Goal: Feedback & Contribution: Submit feedback/report problem

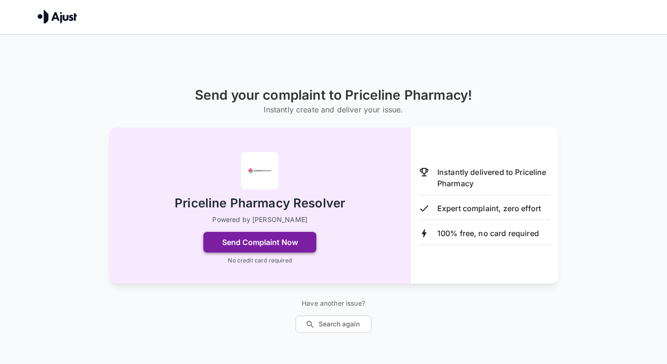
click at [284, 232] on button "Send Complaint Now" at bounding box center [259, 242] width 113 height 21
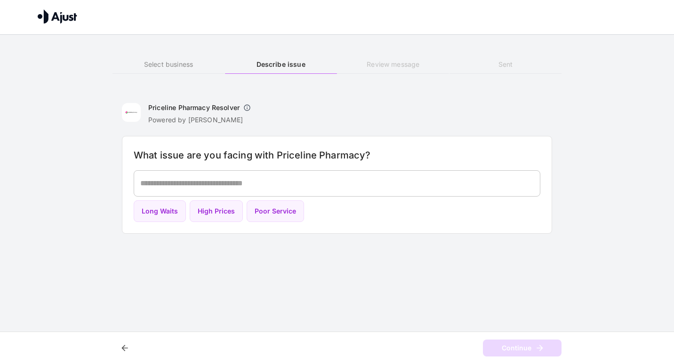
click at [382, 179] on textarea at bounding box center [337, 183] width 394 height 11
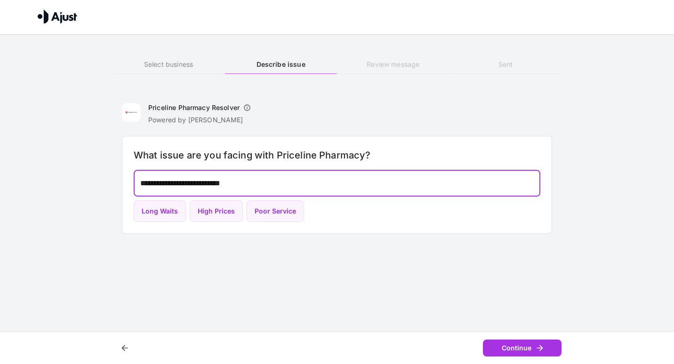
type textarea "**********"
click at [533, 345] on button "Continue" at bounding box center [522, 348] width 79 height 17
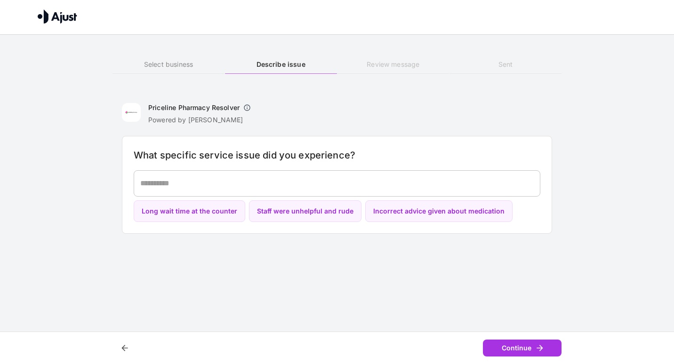
click at [453, 180] on textarea at bounding box center [337, 183] width 394 height 11
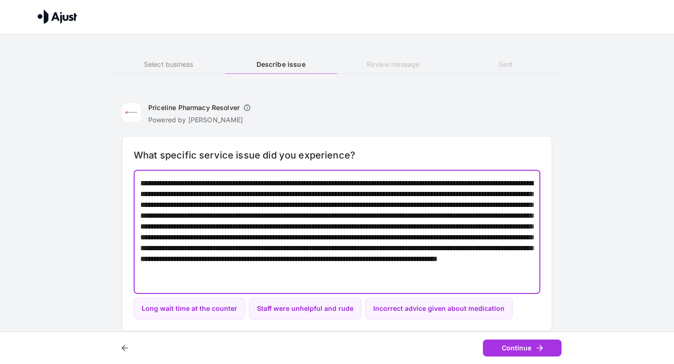
scroll to position [10, 0]
click at [257, 281] on textarea at bounding box center [337, 232] width 394 height 108
click at [428, 276] on textarea at bounding box center [337, 232] width 394 height 108
click at [444, 283] on textarea at bounding box center [337, 232] width 394 height 108
click at [519, 184] on textarea at bounding box center [337, 232] width 394 height 108
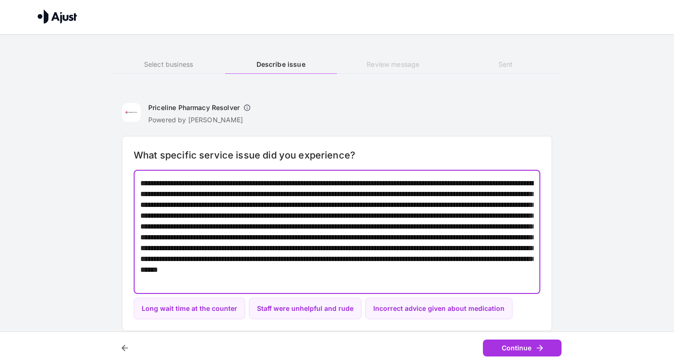
click at [189, 214] on textarea at bounding box center [337, 232] width 394 height 108
click at [435, 279] on textarea at bounding box center [337, 232] width 394 height 108
click at [372, 276] on textarea at bounding box center [337, 232] width 394 height 108
click at [427, 268] on textarea at bounding box center [337, 232] width 394 height 108
click at [408, 285] on textarea at bounding box center [337, 232] width 394 height 108
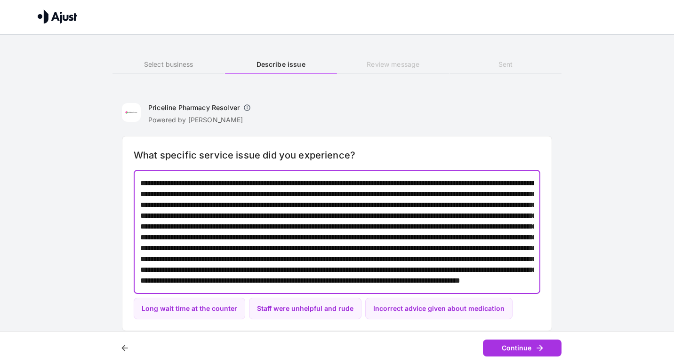
scroll to position [42, 0]
type textarea "*"
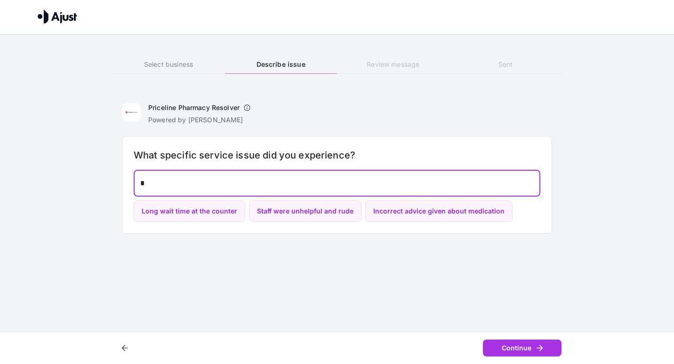
scroll to position [0, 0]
paste textarea "**********"
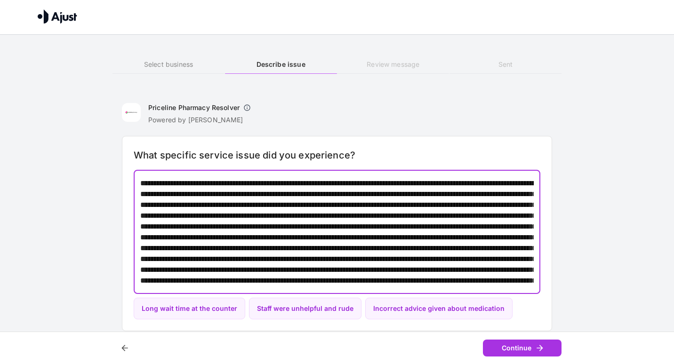
scroll to position [42, 0]
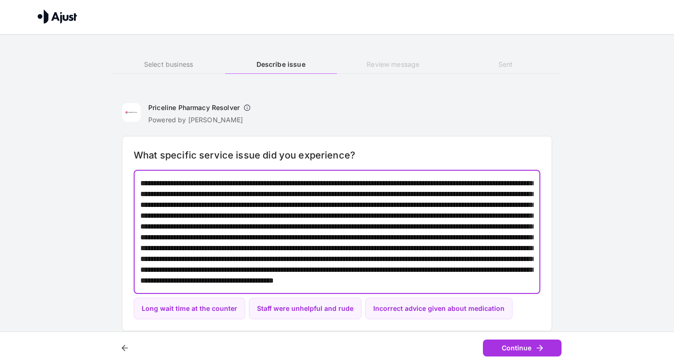
paste textarea "**********"
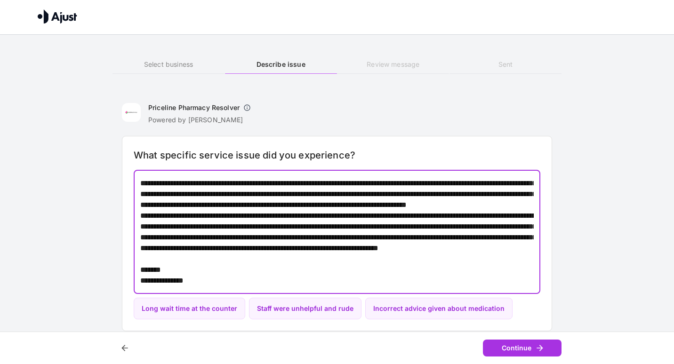
scroll to position [153, 0]
click at [437, 206] on textarea at bounding box center [337, 232] width 394 height 108
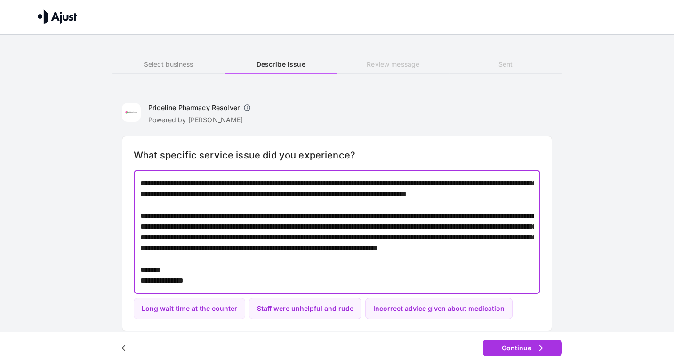
scroll to position [164, 0]
click at [145, 216] on textarea at bounding box center [337, 232] width 394 height 108
click at [224, 206] on textarea at bounding box center [337, 232] width 394 height 108
click at [231, 211] on textarea at bounding box center [337, 232] width 394 height 108
click at [423, 223] on textarea at bounding box center [337, 232] width 394 height 108
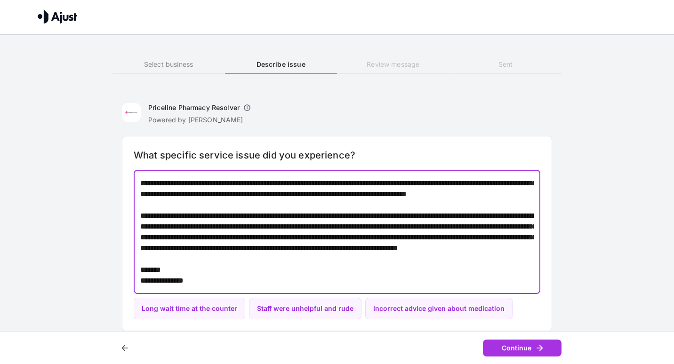
click at [269, 243] on textarea at bounding box center [337, 232] width 394 height 108
click at [426, 245] on textarea at bounding box center [337, 232] width 394 height 108
click at [512, 245] on textarea at bounding box center [337, 232] width 394 height 108
click at [264, 250] on textarea at bounding box center [337, 232] width 394 height 108
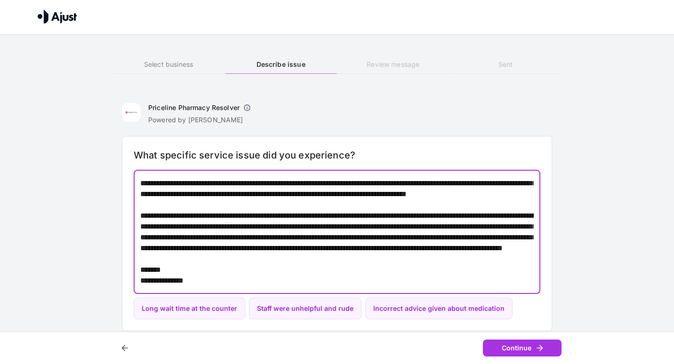
type textarea "**********"
click at [473, 249] on textarea at bounding box center [337, 232] width 394 height 108
click at [477, 249] on textarea at bounding box center [337, 232] width 394 height 108
click at [514, 352] on button "Continue" at bounding box center [522, 348] width 79 height 17
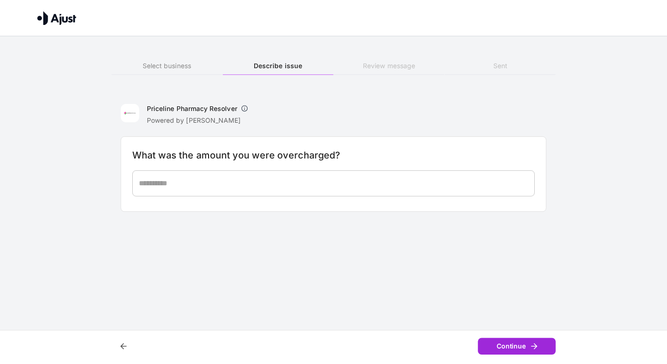
scroll to position [0, 0]
click at [463, 182] on textarea at bounding box center [337, 183] width 394 height 11
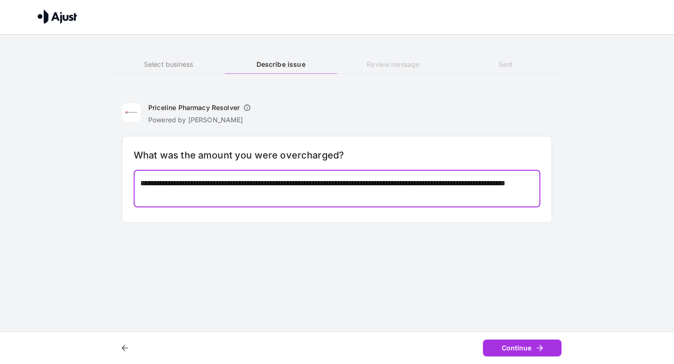
type textarea "**********"
click at [527, 355] on button "Continue" at bounding box center [522, 348] width 79 height 17
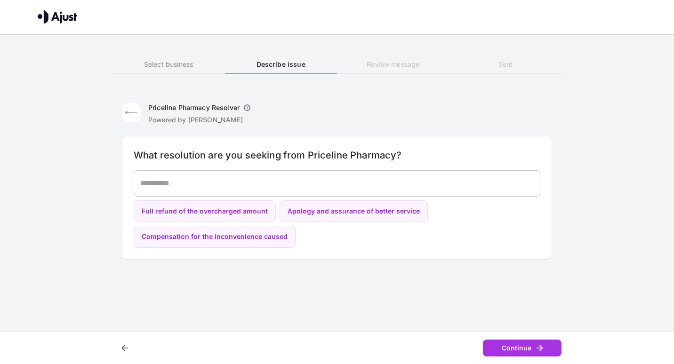
click at [497, 185] on textarea at bounding box center [337, 183] width 394 height 11
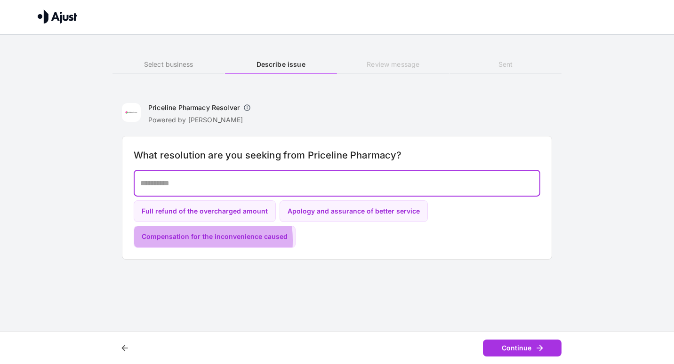
click at [167, 240] on button "Compensation for the inconvenience caused" at bounding box center [215, 237] width 162 height 22
type textarea "**********"
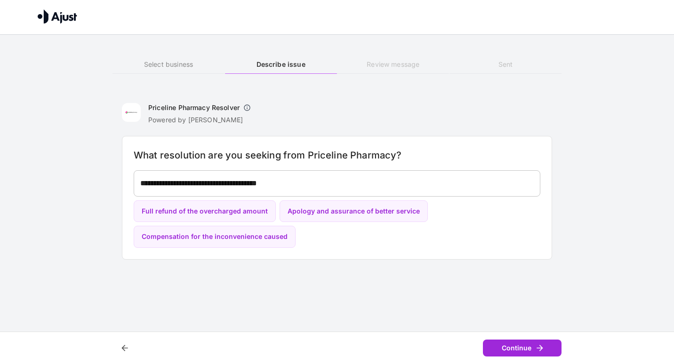
click at [527, 347] on button "Continue" at bounding box center [522, 348] width 79 height 17
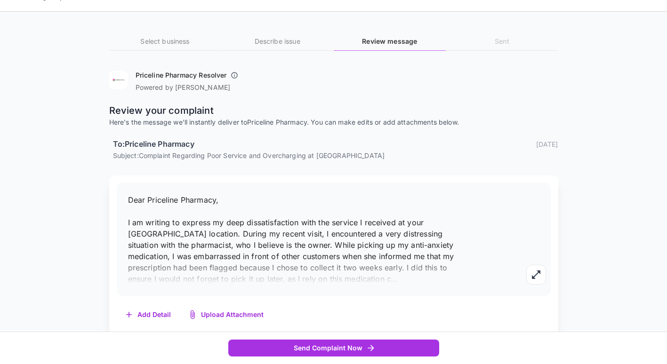
scroll to position [32, 0]
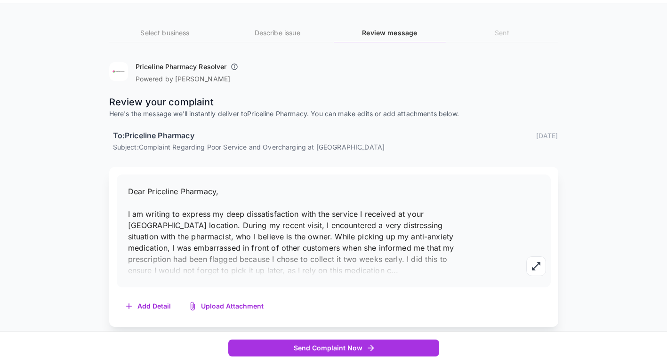
click at [456, 231] on p "Dear Priceline Pharmacy, I am writing to express my deep dissatisfaction with t…" at bounding box center [293, 231] width 330 height 90
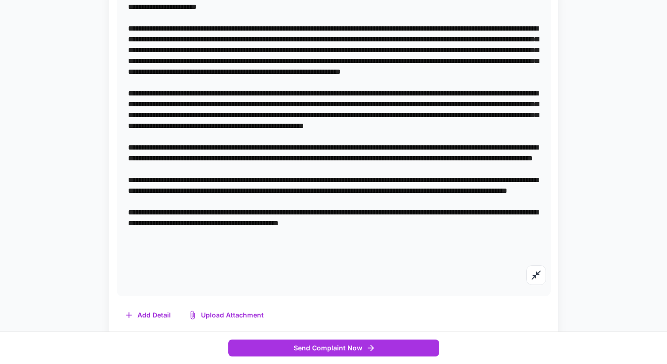
scroll to position [217, 0]
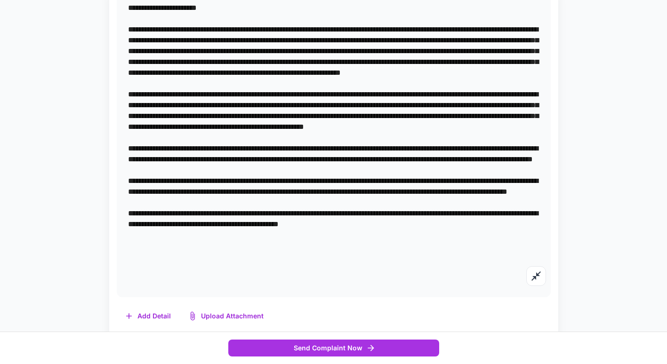
click at [291, 234] on textarea at bounding box center [333, 142] width 411 height 281
click at [291, 233] on textarea at bounding box center [333, 142] width 411 height 281
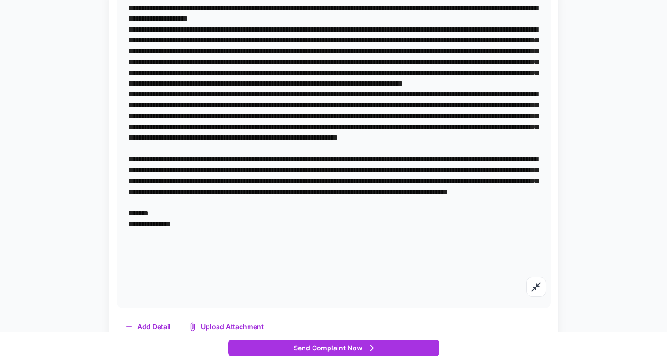
click at [170, 262] on textarea at bounding box center [333, 148] width 411 height 292
click at [156, 264] on textarea at bounding box center [333, 148] width 411 height 292
click at [173, 245] on textarea at bounding box center [333, 148] width 411 height 292
click at [168, 258] on textarea at bounding box center [333, 148] width 411 height 292
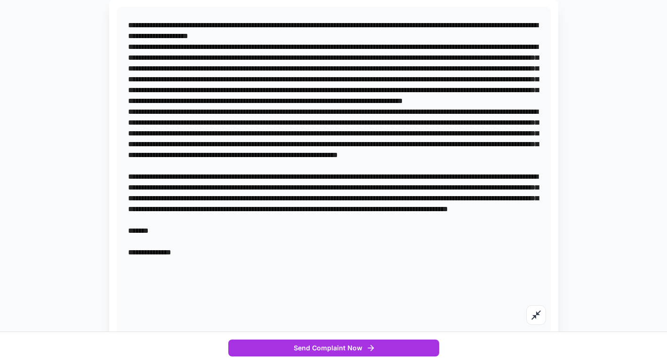
scroll to position [0, 0]
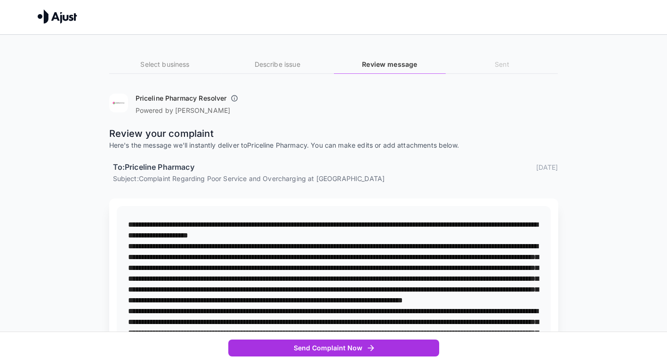
click at [201, 221] on textarea at bounding box center [333, 370] width 411 height 303
click at [187, 221] on textarea at bounding box center [333, 370] width 411 height 303
click at [450, 224] on textarea at bounding box center [333, 370] width 411 height 303
click at [513, 223] on textarea at bounding box center [333, 370] width 411 height 303
click at [480, 233] on textarea at bounding box center [333, 370] width 411 height 303
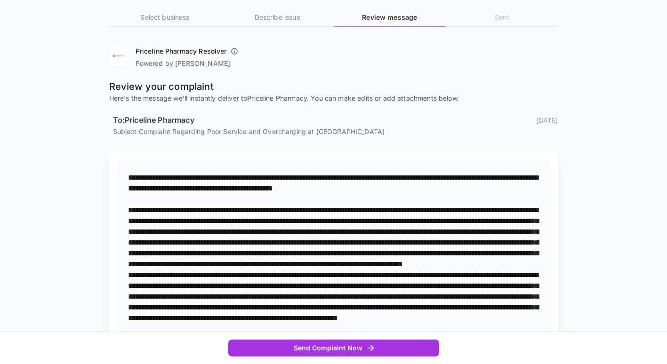
scroll to position [52, 0]
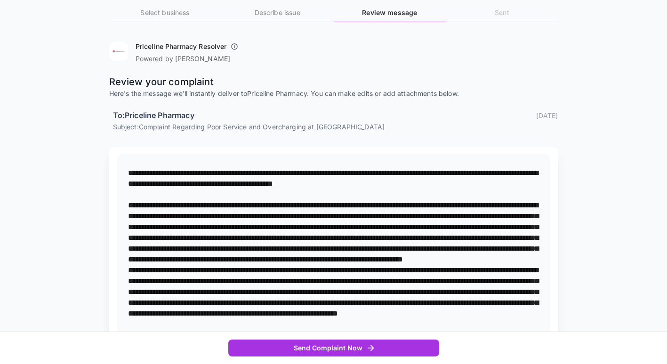
click at [449, 273] on textarea at bounding box center [333, 325] width 411 height 314
click at [404, 281] on textarea at bounding box center [333, 325] width 411 height 314
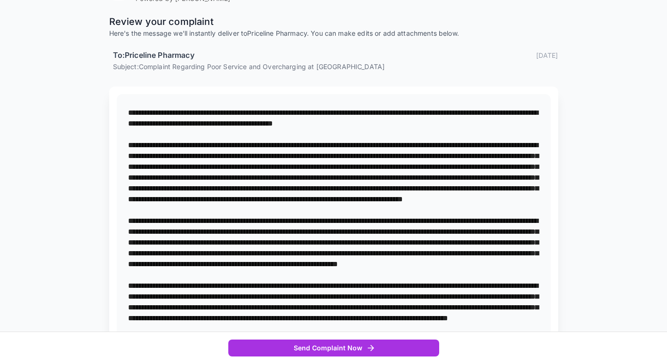
scroll to position [115, 0]
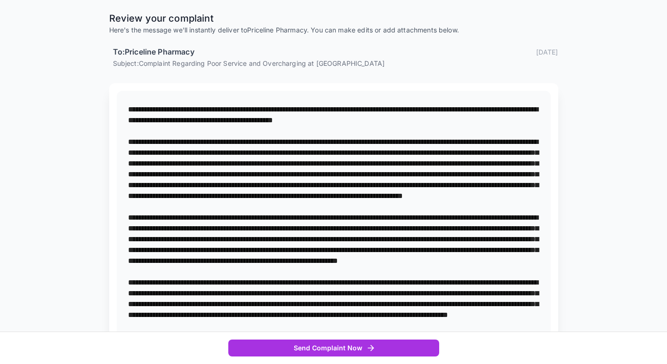
click at [529, 209] on textarea at bounding box center [333, 266] width 411 height 325
click at [359, 214] on textarea at bounding box center [333, 266] width 411 height 325
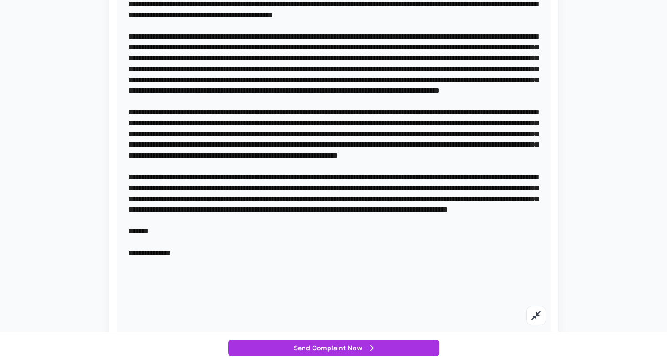
scroll to position [222, 0]
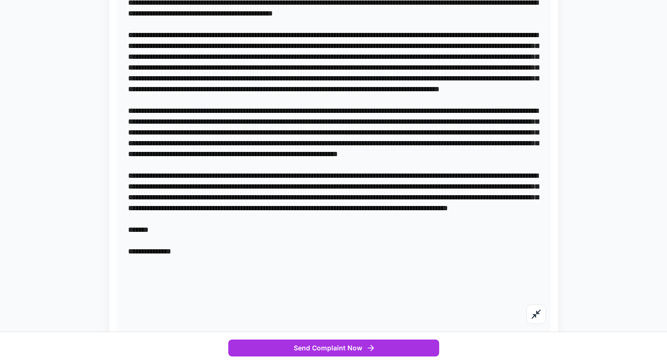
type textarea "**********"
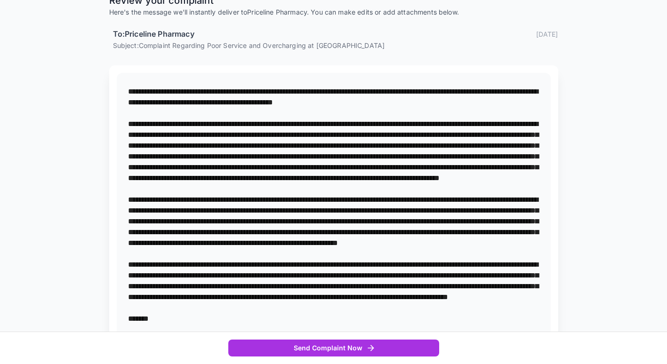
scroll to position [132, 0]
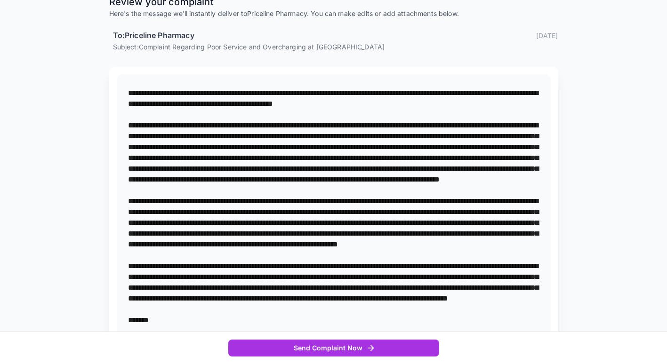
click at [530, 73] on div "* Add Detail Upload Attachment" at bounding box center [333, 266] width 449 height 399
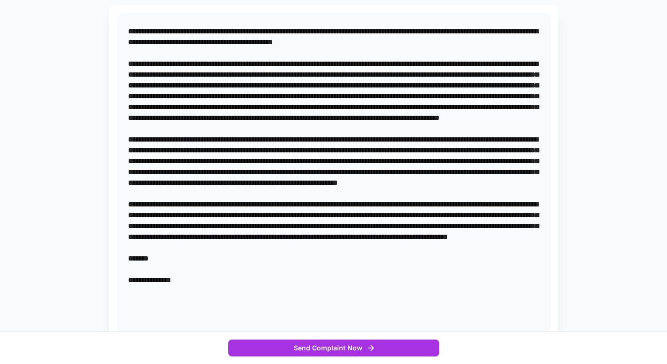
scroll to position [270, 0]
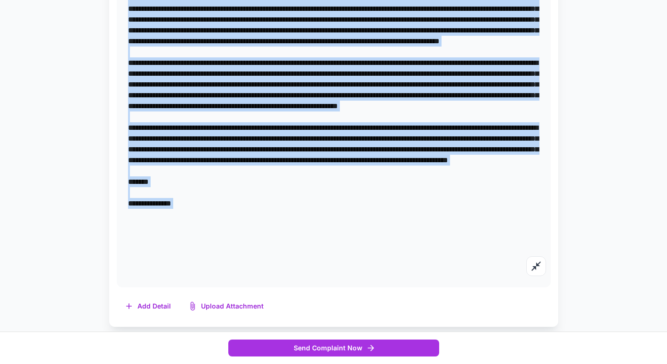
copy div "**********"
click at [443, 176] on textarea at bounding box center [333, 111] width 411 height 325
click at [520, 294] on div "* Add Detail Upload Attachment" at bounding box center [333, 127] width 449 height 399
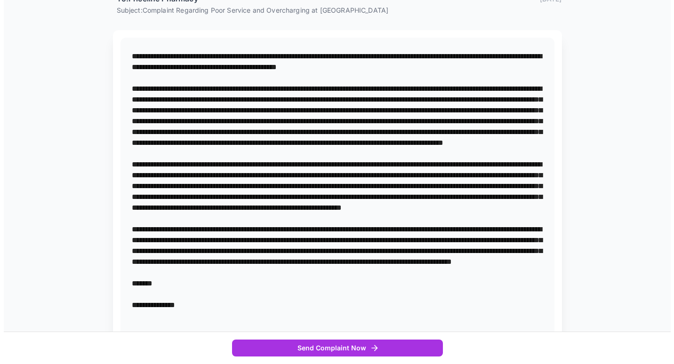
scroll to position [0, 0]
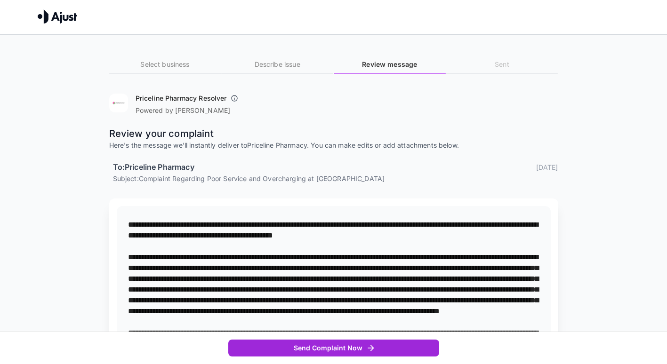
click at [410, 348] on button "Send Complaint Now" at bounding box center [333, 348] width 211 height 17
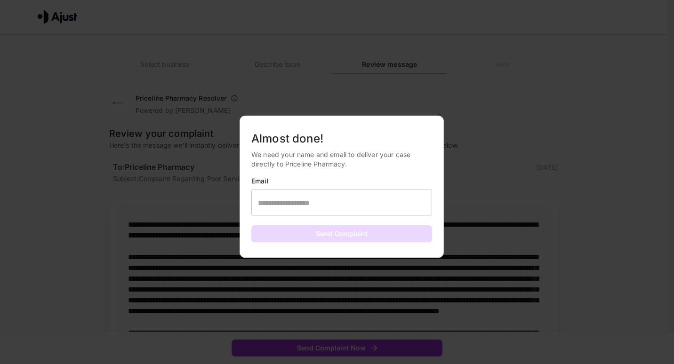
click at [389, 199] on input "text" at bounding box center [341, 203] width 181 height 26
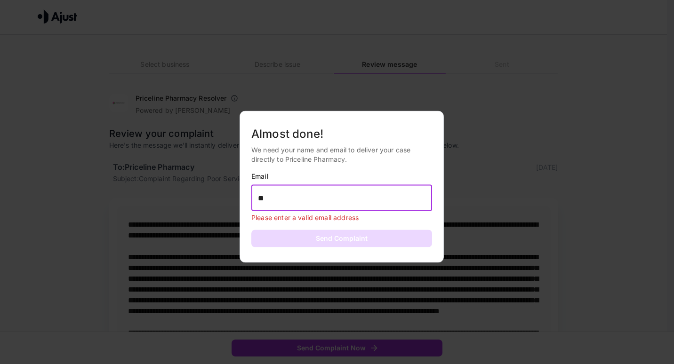
type input "*"
type input "**********"
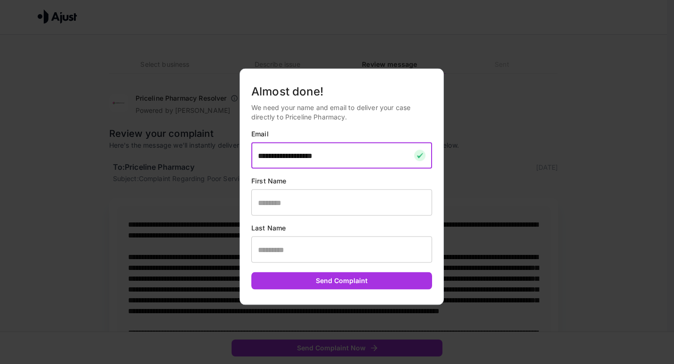
click at [380, 202] on input "text" at bounding box center [341, 203] width 181 height 26
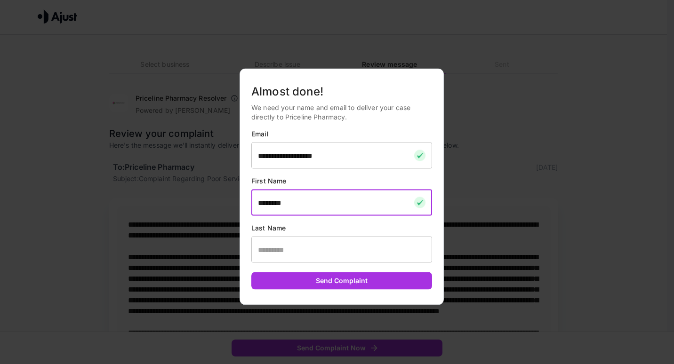
type input "*******"
click at [264, 253] on input "text" at bounding box center [341, 250] width 181 height 26
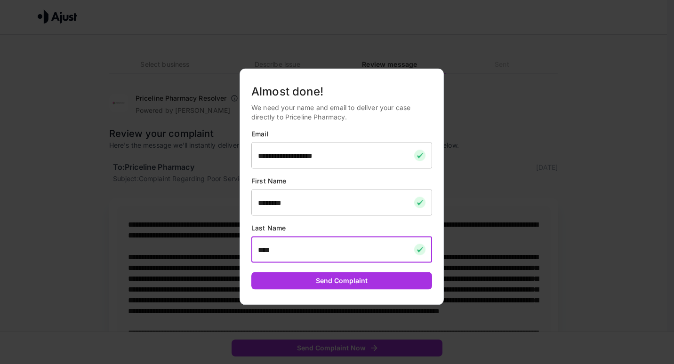
type input "*****"
click at [264, 285] on button "Send Complaint" at bounding box center [341, 281] width 181 height 17
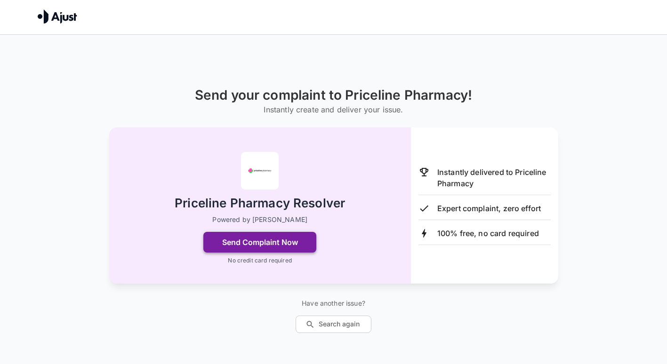
click at [285, 245] on button "Send Complaint Now" at bounding box center [259, 242] width 113 height 21
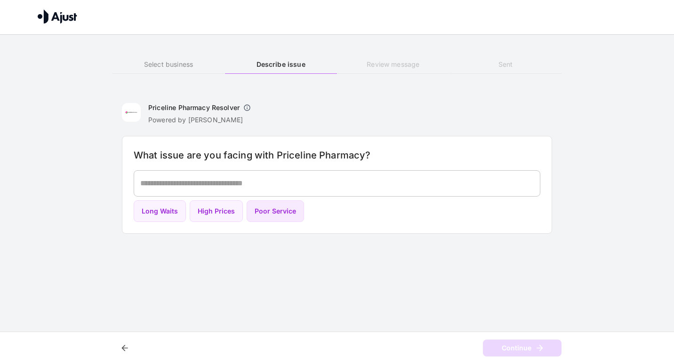
click at [273, 211] on button "Poor Service" at bounding box center [275, 212] width 57 height 22
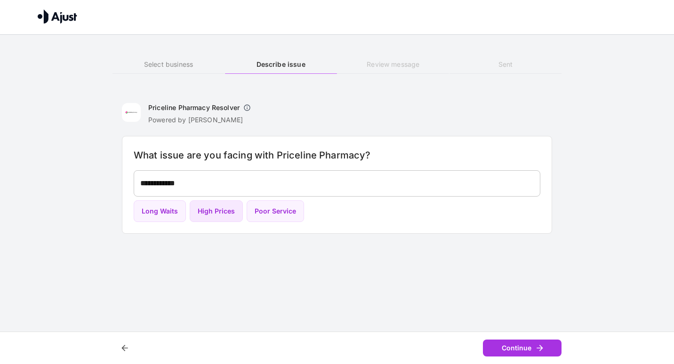
click at [214, 213] on button "High Prices" at bounding box center [216, 212] width 53 height 22
click at [303, 186] on textarea "**********" at bounding box center [337, 183] width 394 height 11
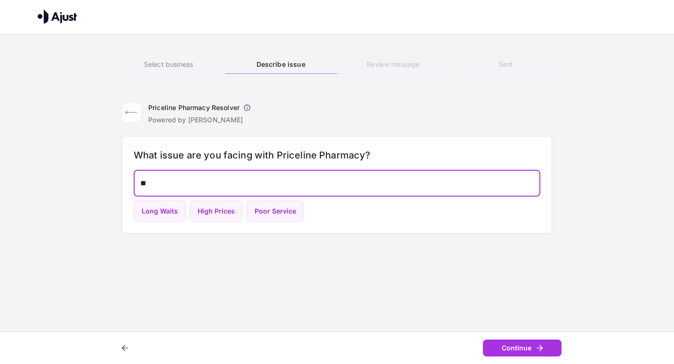
type textarea "*"
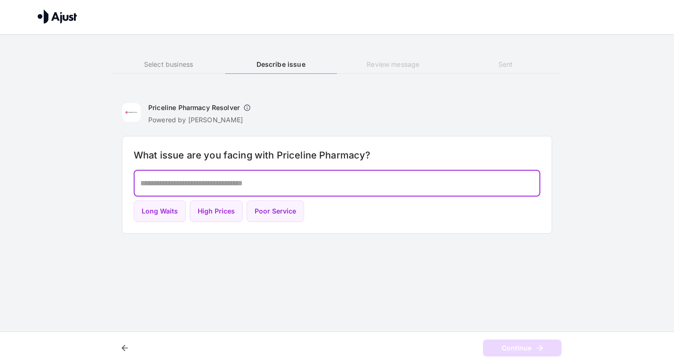
type textarea "*"
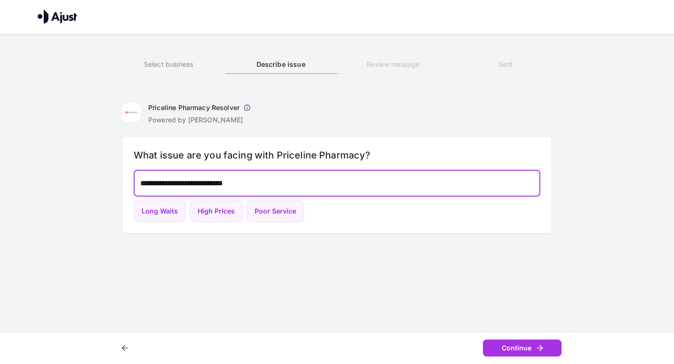
type textarea "**********"
click at [530, 351] on button "Continue" at bounding box center [522, 348] width 79 height 17
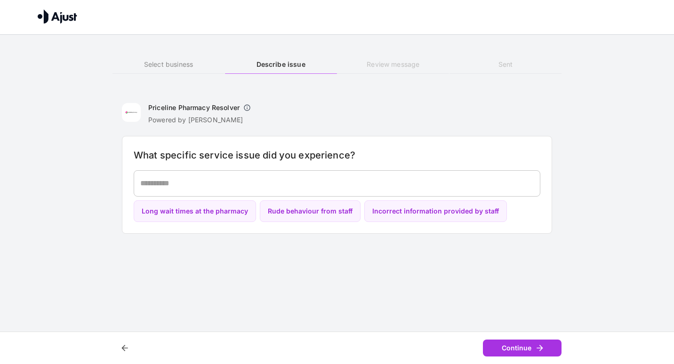
click at [450, 180] on textarea at bounding box center [337, 183] width 394 height 11
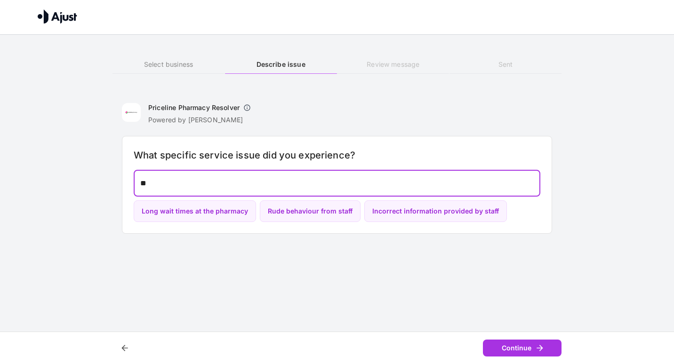
type textarea "*"
type textarea "**********"
click at [525, 348] on button "Continue" at bounding box center [522, 348] width 79 height 17
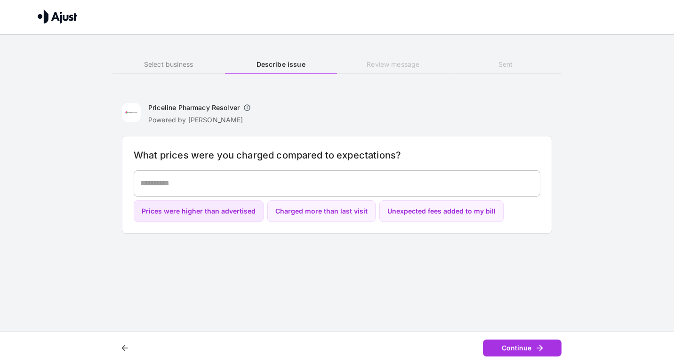
click at [234, 211] on button "Prices were higher than advertised" at bounding box center [199, 212] width 130 height 22
click at [401, 181] on textarea "**********" at bounding box center [337, 183] width 394 height 11
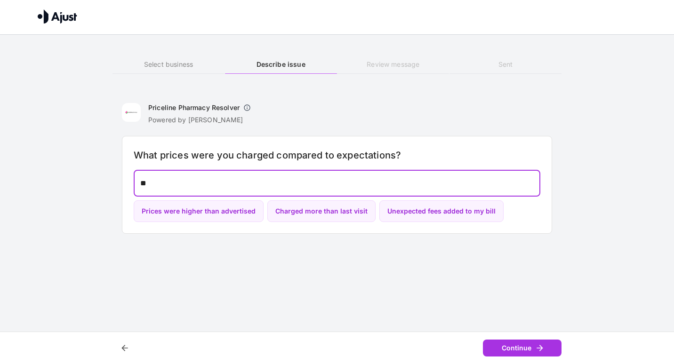
type textarea "*"
type textarea "**********"
click at [536, 354] on button "Continue" at bounding box center [522, 348] width 79 height 17
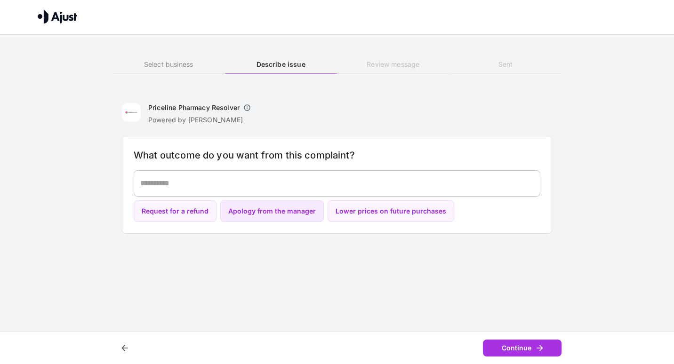
click at [302, 207] on button "Apology from the manager" at bounding box center [272, 212] width 104 height 22
type textarea "**********"
click at [542, 347] on icon "button" at bounding box center [539, 348] width 9 height 9
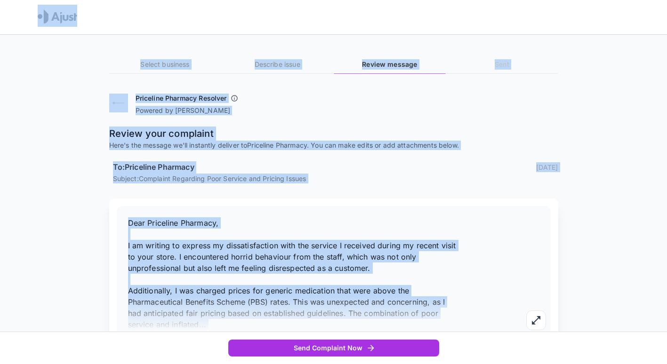
click at [327, 195] on div "Priceline Pharmacy Resolver Powered by [PERSON_NAME] Review your complaint Here…" at bounding box center [333, 236] width 449 height 290
click at [208, 203] on div "Dear Priceline Pharmacy, I am writing to express my dissatisfaction with the se…" at bounding box center [333, 290] width 449 height 183
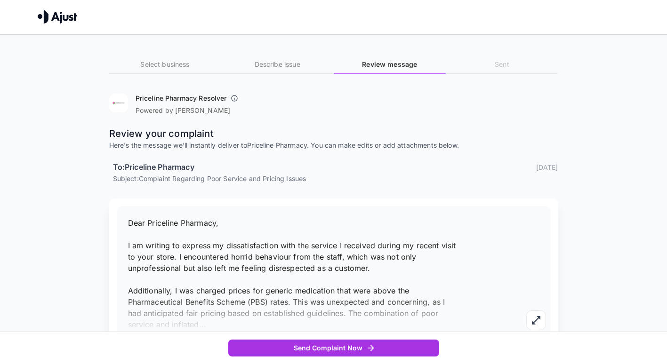
click at [135, 222] on span "Dear Priceline Pharmacy, I am writing to express my dissatisfaction with the se…" at bounding box center [292, 273] width 328 height 111
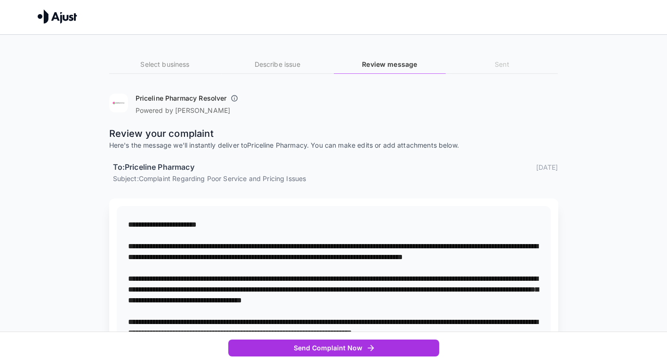
click at [135, 222] on textarea "**********" at bounding box center [333, 305] width 411 height 173
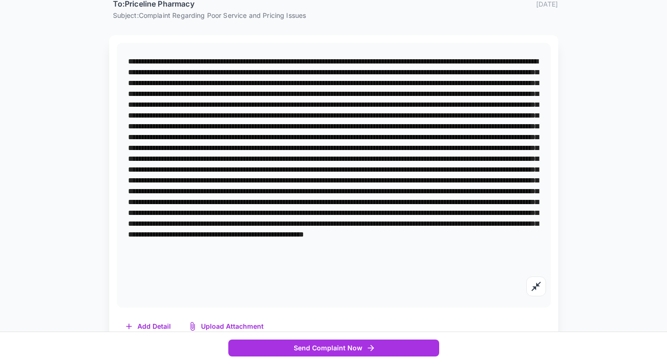
scroll to position [184, 0]
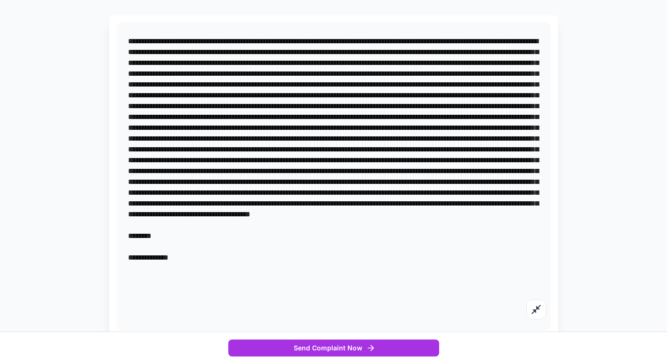
click at [182, 56] on textarea at bounding box center [333, 176] width 411 height 281
click at [482, 56] on textarea at bounding box center [333, 176] width 411 height 281
click at [283, 227] on textarea at bounding box center [333, 176] width 411 height 281
click at [375, 132] on textarea at bounding box center [333, 176] width 411 height 281
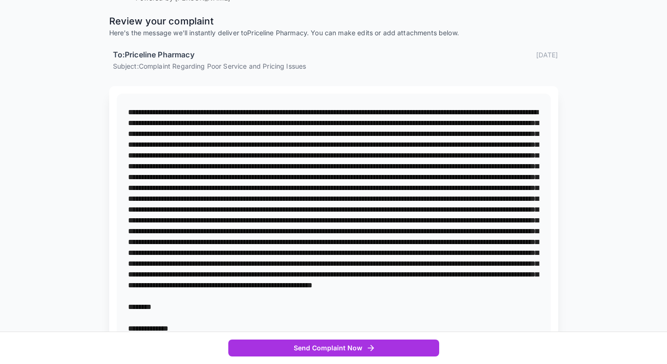
scroll to position [113, 0]
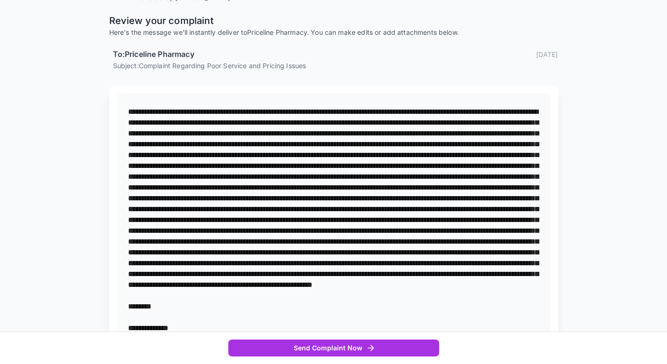
click at [312, 193] on textarea at bounding box center [333, 246] width 411 height 281
click at [182, 202] on textarea at bounding box center [333, 246] width 411 height 281
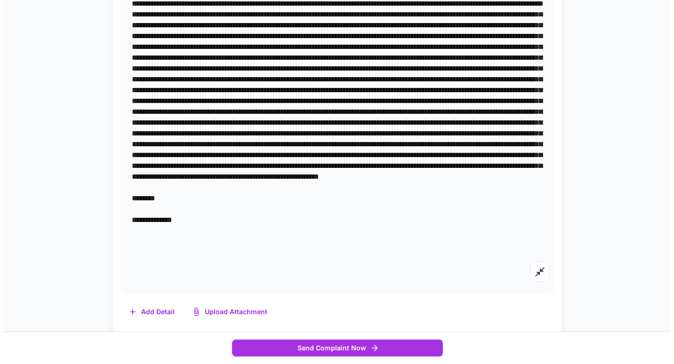
scroll to position [227, 0]
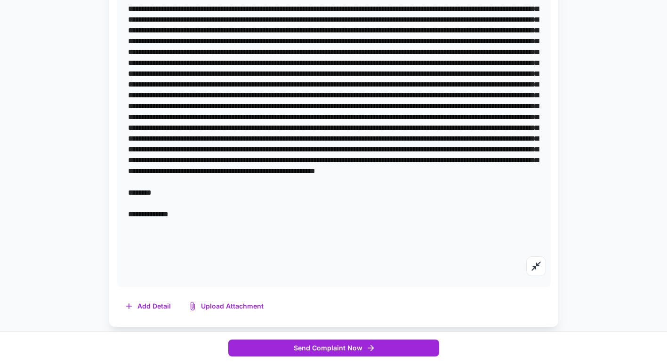
type textarea "**********"
click at [365, 354] on button "Send Complaint Now" at bounding box center [333, 348] width 211 height 17
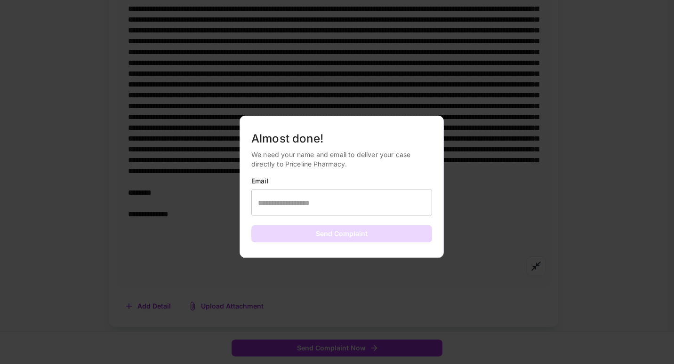
click at [378, 206] on input "text" at bounding box center [341, 203] width 181 height 26
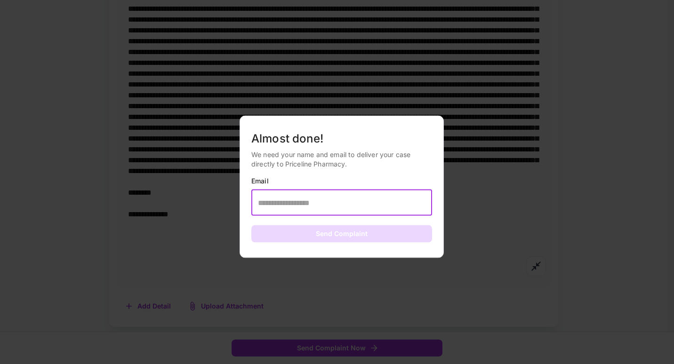
type input "**********"
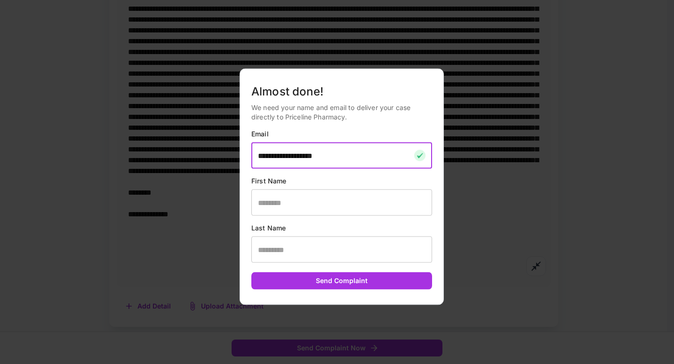
click at [351, 192] on input "text" at bounding box center [341, 203] width 181 height 26
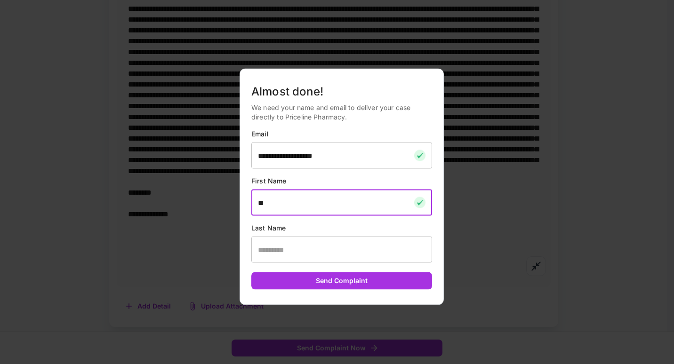
type input "*"
type input "*******"
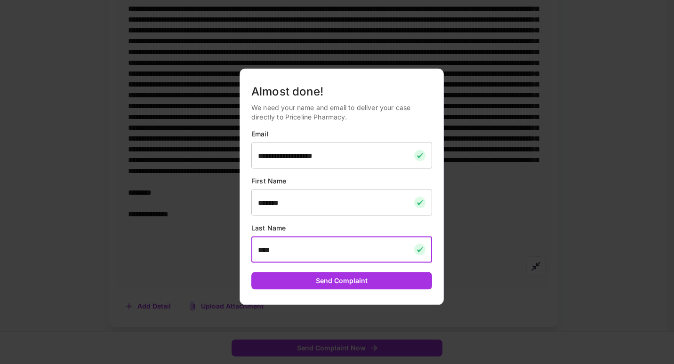
type input "*****"
click at [265, 284] on button "Send Complaint" at bounding box center [341, 281] width 181 height 17
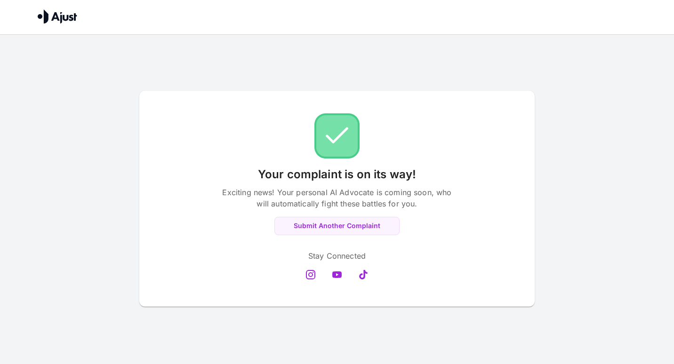
scroll to position [0, 0]
